Goal: Information Seeking & Learning: Learn about a topic

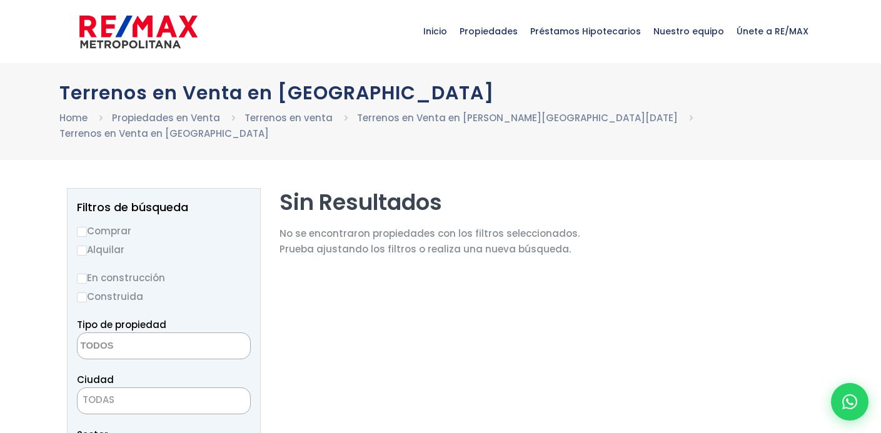
select select
click at [158, 34] on img at bounding box center [138, 32] width 118 height 38
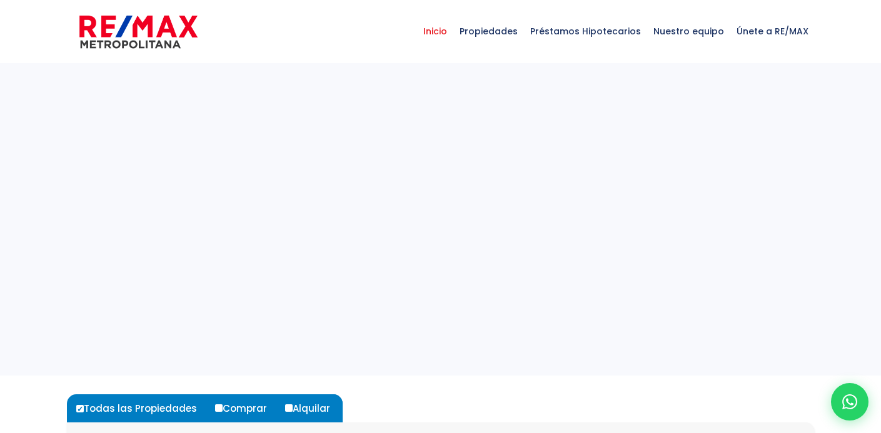
select select
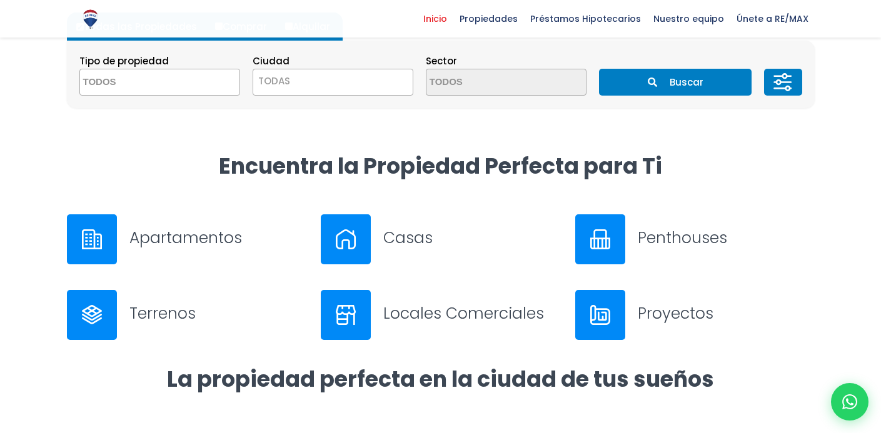
scroll to position [389, 0]
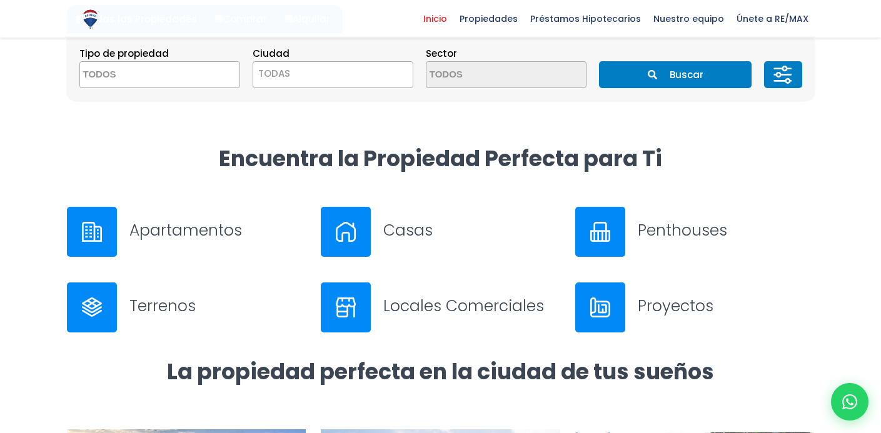
click at [105, 228] on div at bounding box center [92, 232] width 50 height 50
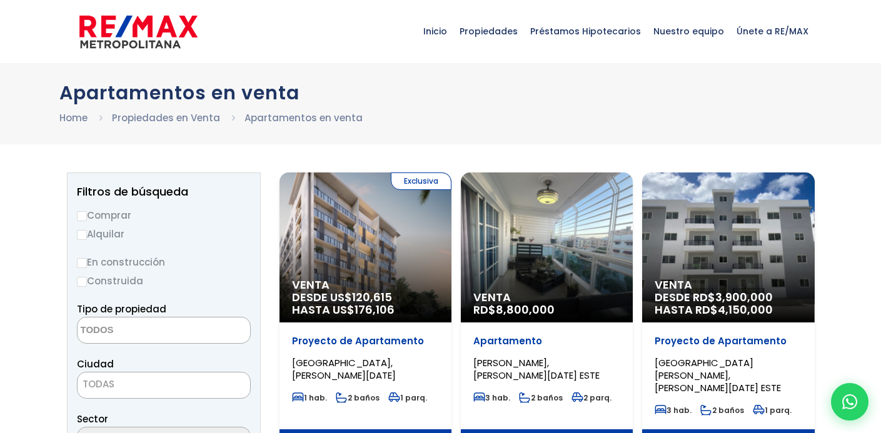
select select
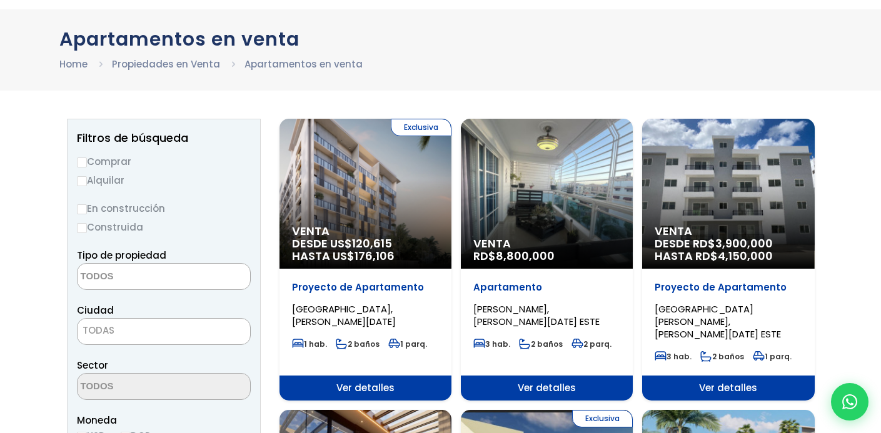
scroll to position [54, 0]
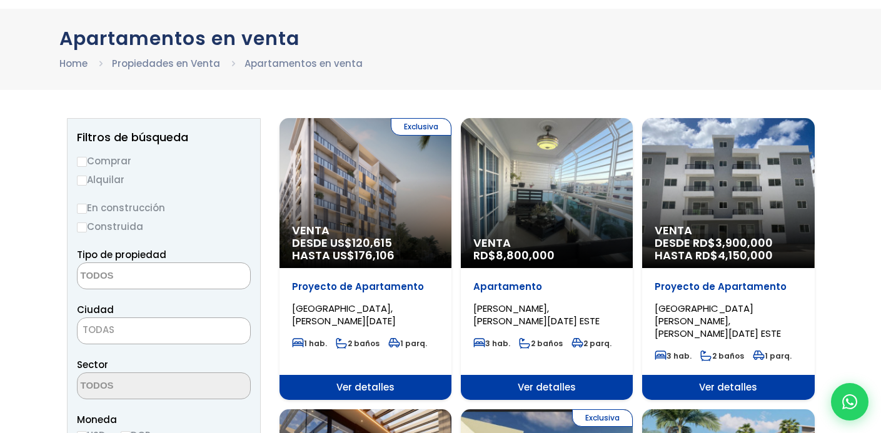
click at [79, 182] on input "Alquilar" at bounding box center [82, 181] width 10 height 10
radio input "true"
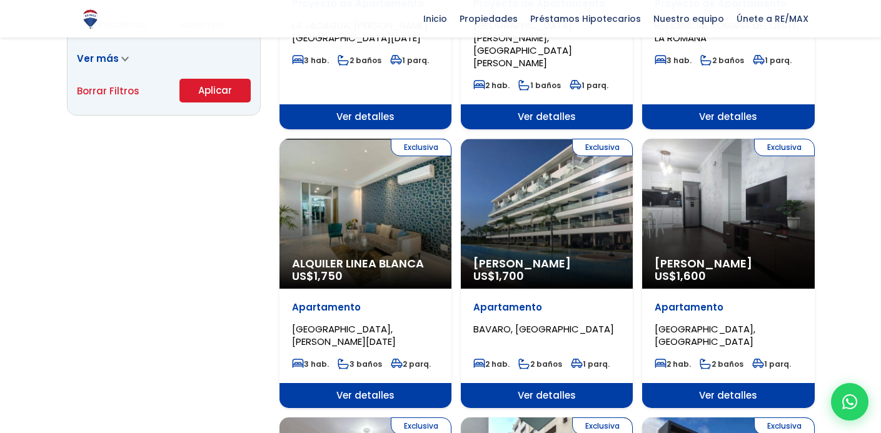
scroll to position [480, 0]
